Goal: Transaction & Acquisition: Purchase product/service

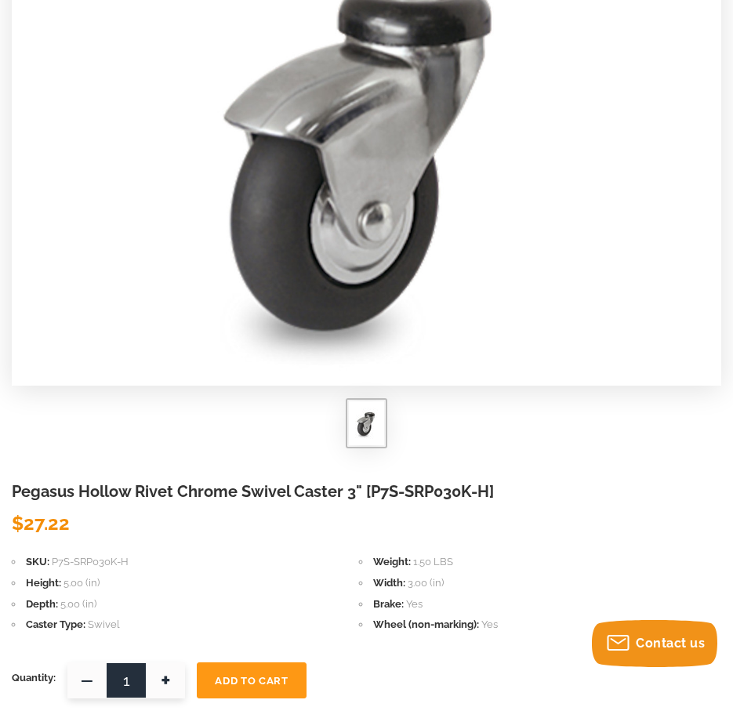
scroll to position [314, 0]
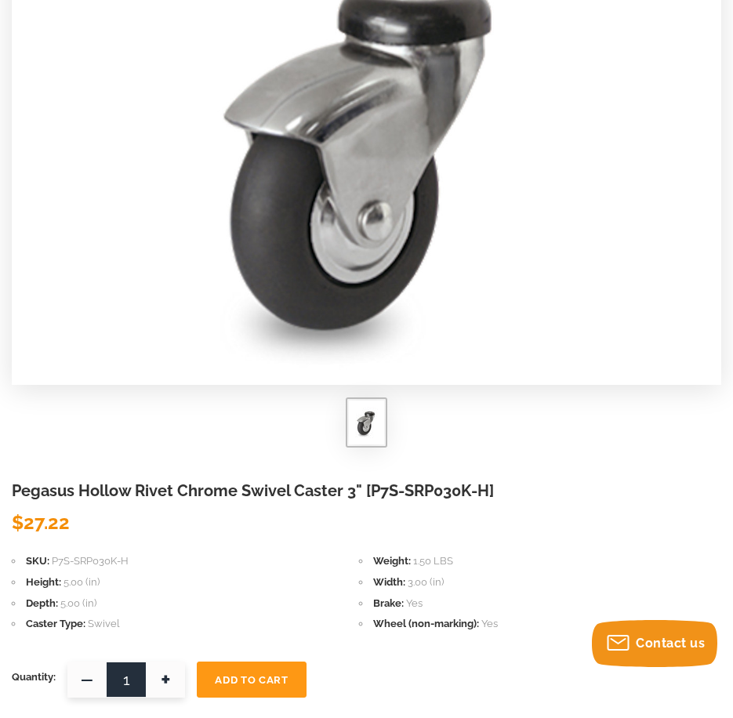
click at [484, 451] on div at bounding box center [367, 429] width 710 height 56
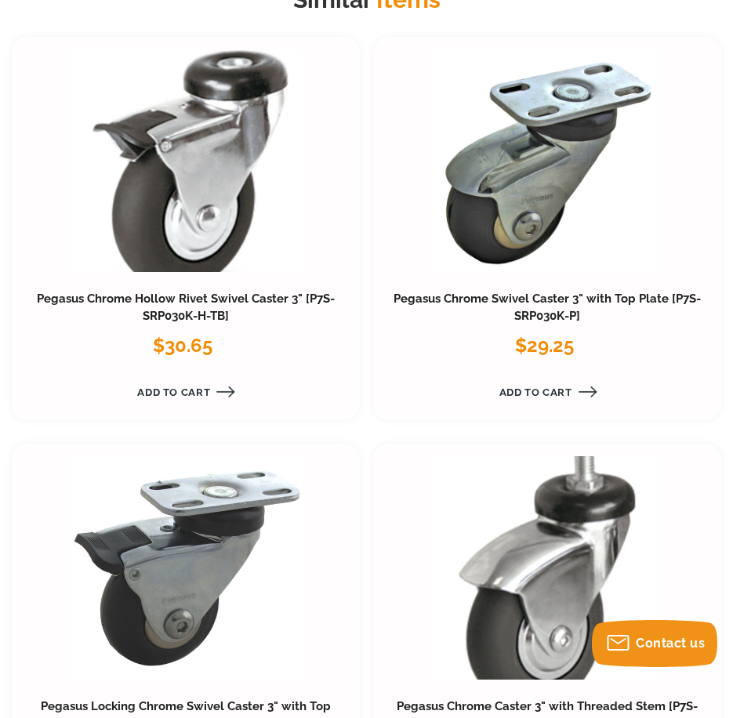
scroll to position [1490, 0]
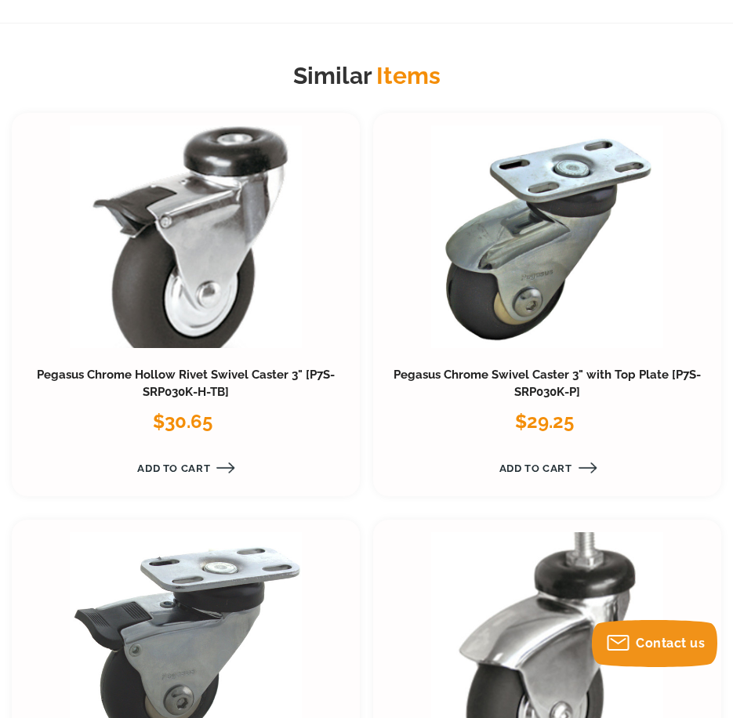
click at [220, 292] on link at bounding box center [186, 236] width 232 height 223
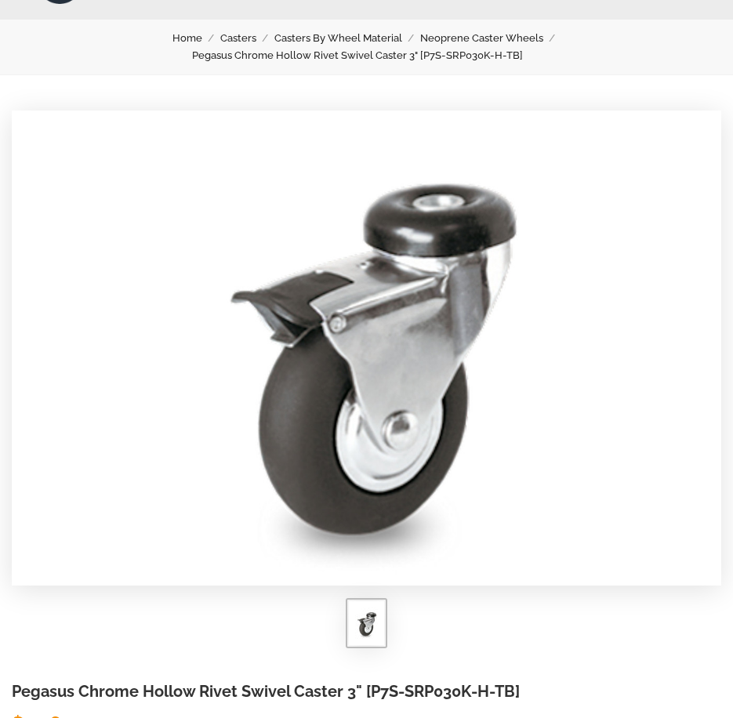
scroll to position [314, 0]
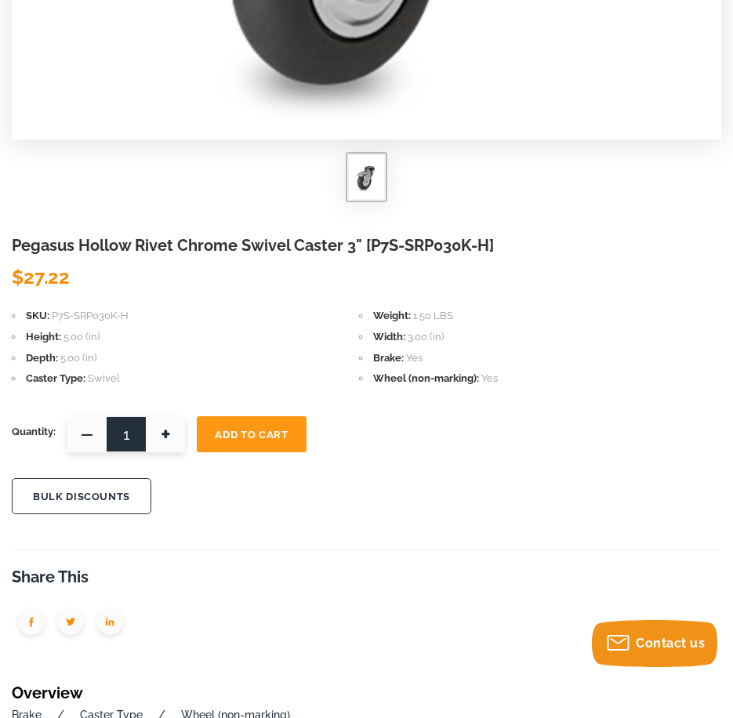
scroll to position [549, 0]
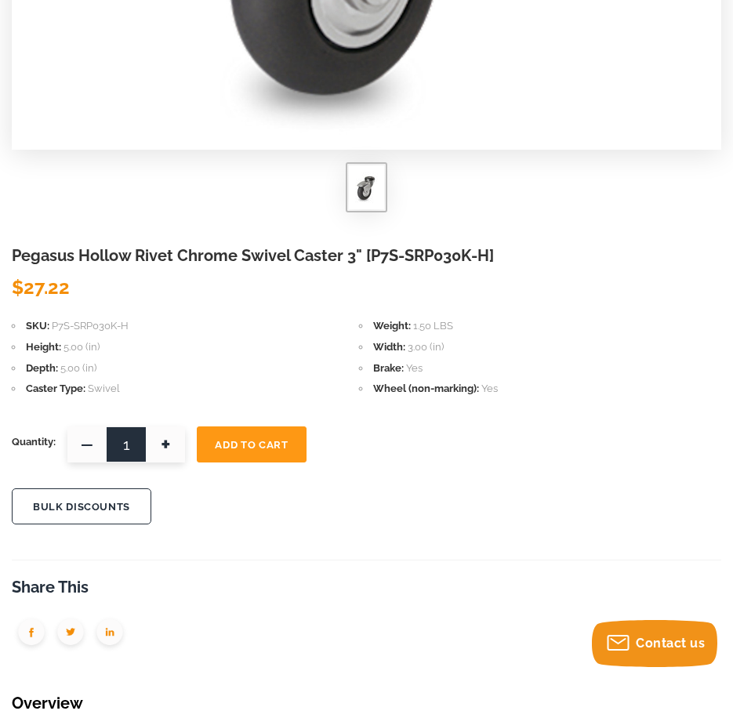
click at [543, 316] on form "Pegasus Hollow Rivet Chrome Swivel Caster 3" [P7S-SRP030K-H] PEGASUS $27.22 SKU…" at bounding box center [367, 393] width 710 height 297
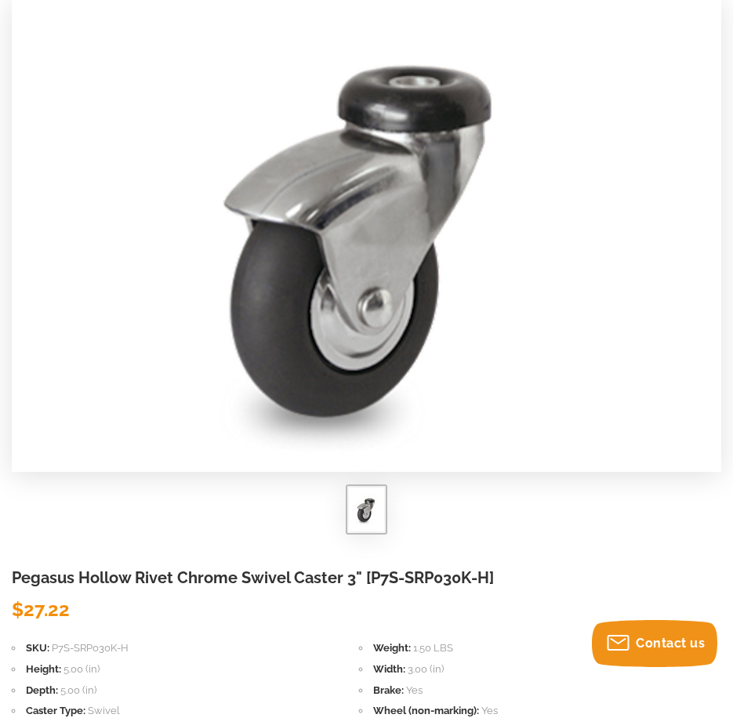
scroll to position [235, 0]
